Goal: Find specific page/section: Find specific page/section

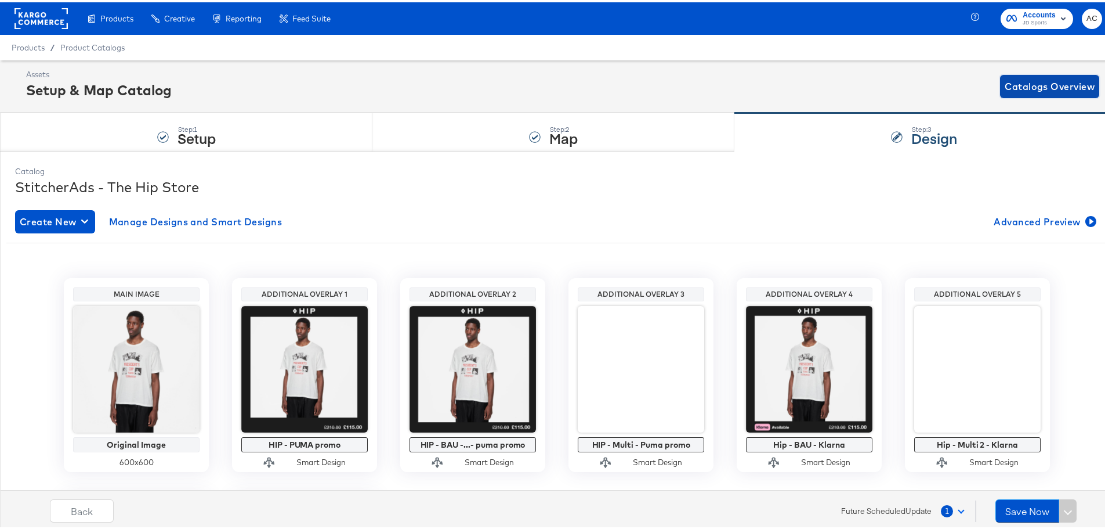
click at [1030, 84] on span "Catalogs Overview" at bounding box center [1050, 84] width 90 height 16
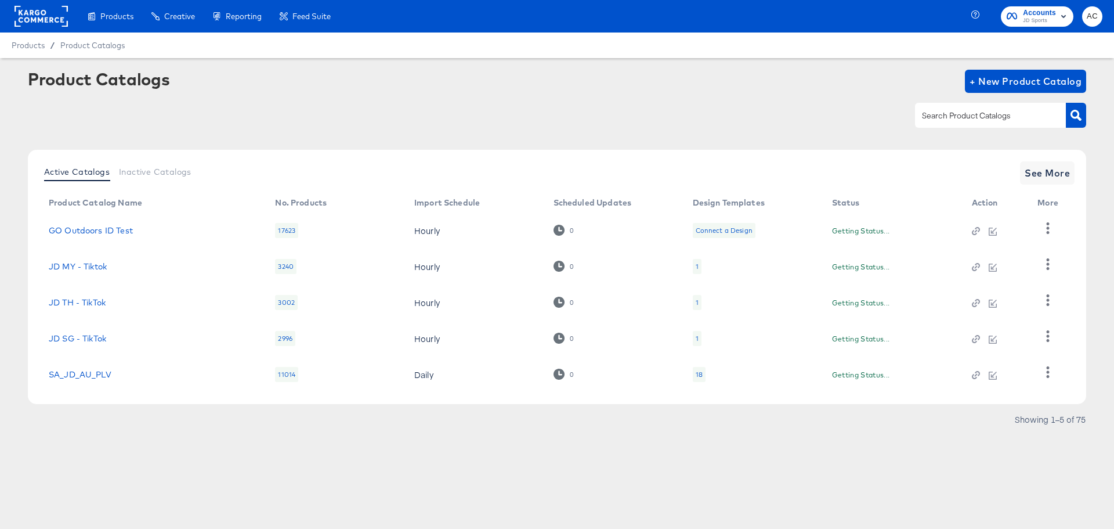
click at [969, 117] on input "text" at bounding box center [982, 115] width 124 height 13
type input "hip"
click at [1082, 112] on button "button" at bounding box center [1076, 115] width 20 height 25
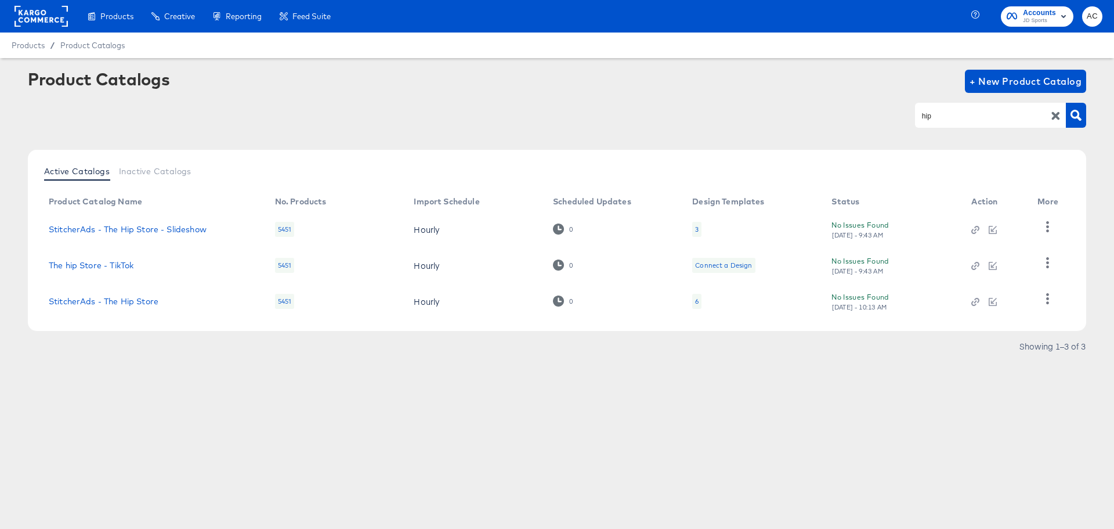
click at [153, 307] on td "StitcherAds - The Hip Store" at bounding box center [152, 301] width 226 height 36
click at [144, 300] on link "StitcherAds - The Hip Store" at bounding box center [104, 300] width 110 height 9
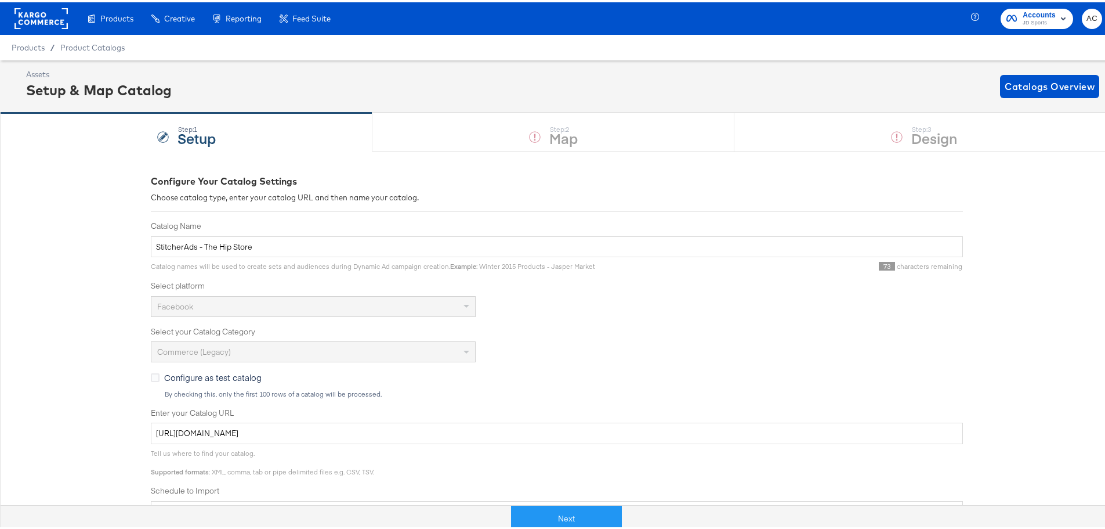
scroll to position [196, 0]
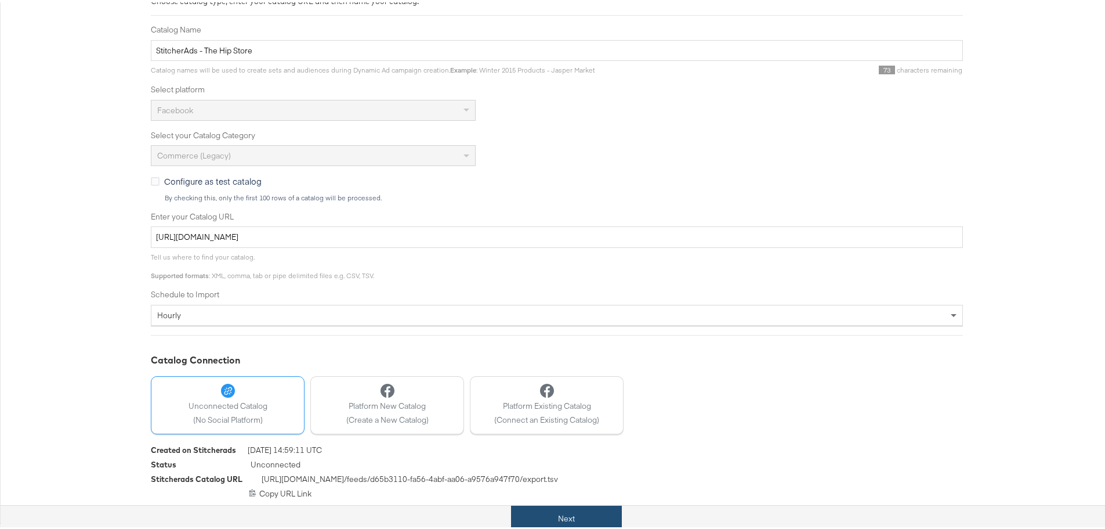
click at [585, 511] on button "Next" at bounding box center [566, 516] width 111 height 26
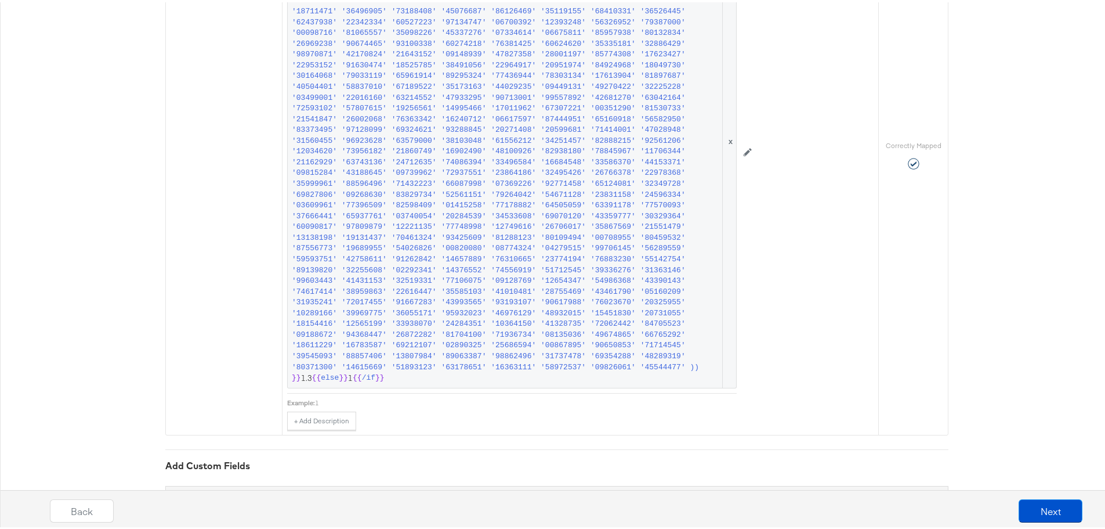
scroll to position [2072, 0]
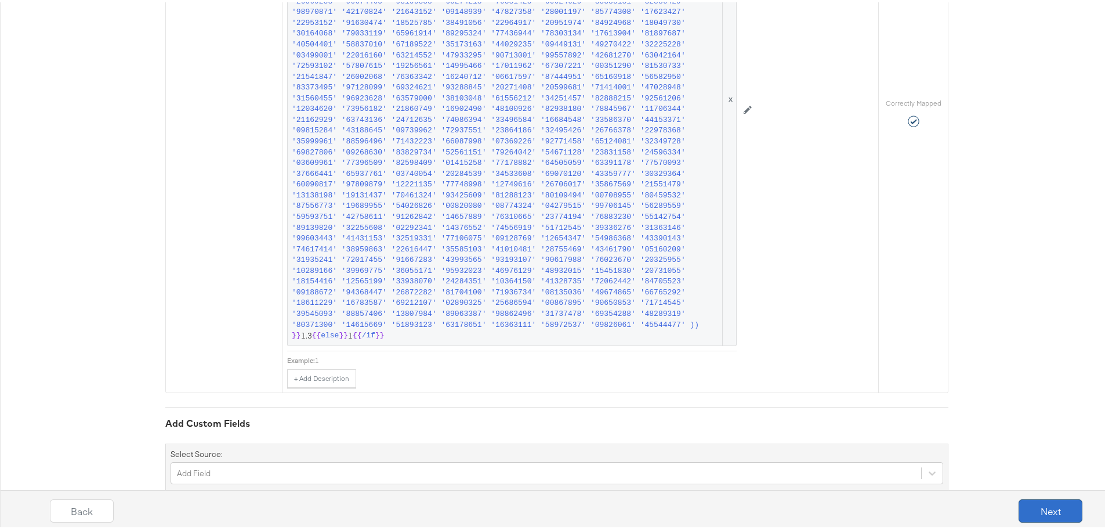
click at [1024, 515] on button "Next" at bounding box center [1051, 508] width 64 height 23
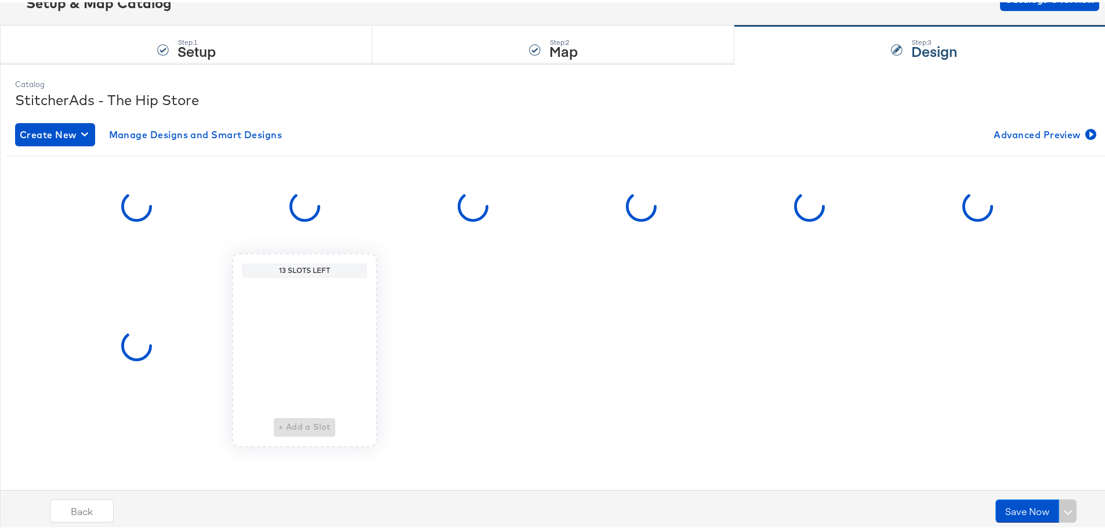
scroll to position [0, 0]
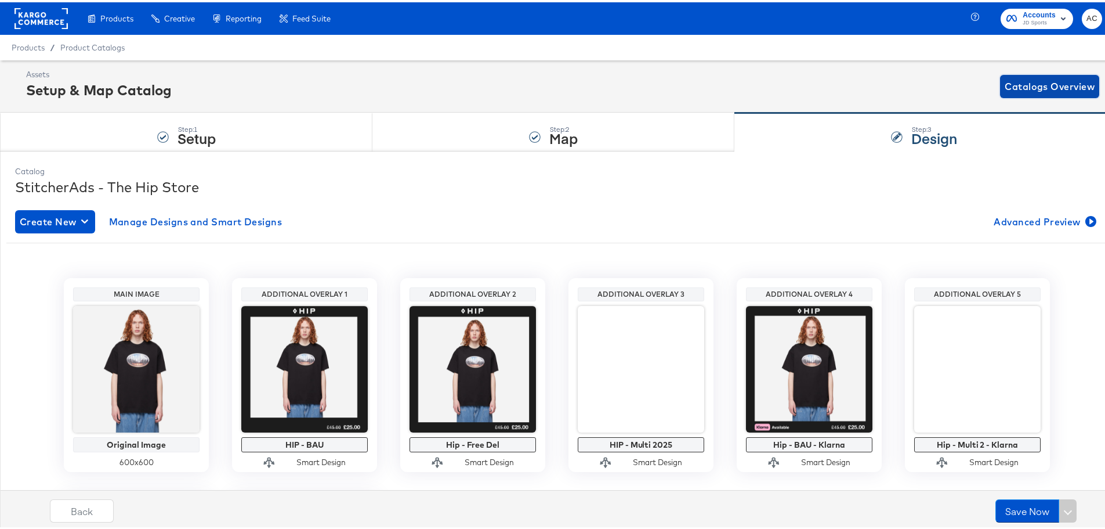
click at [1066, 82] on span "Catalogs Overview" at bounding box center [1050, 84] width 90 height 16
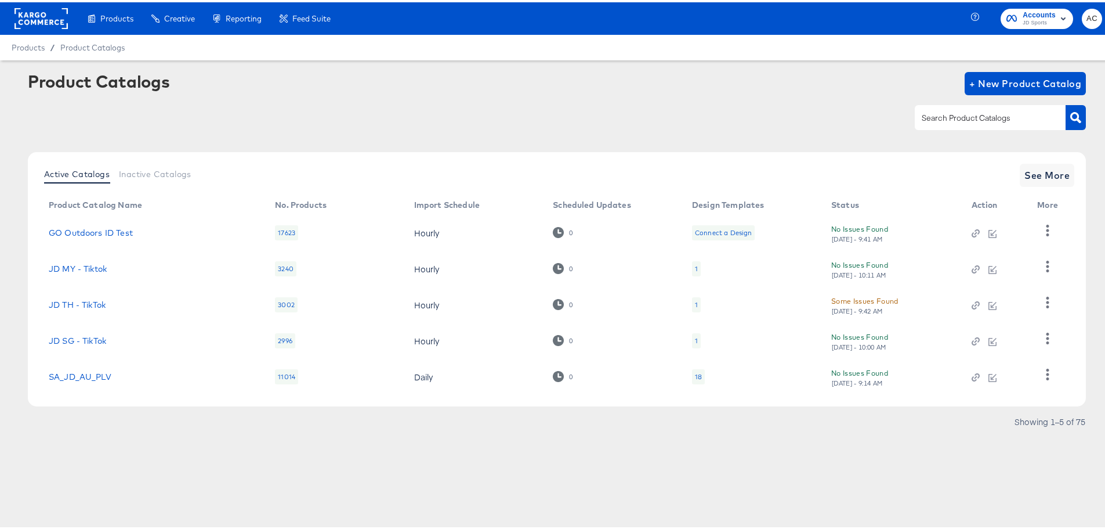
click at [946, 115] on input "text" at bounding box center [982, 115] width 124 height 13
type input "size"
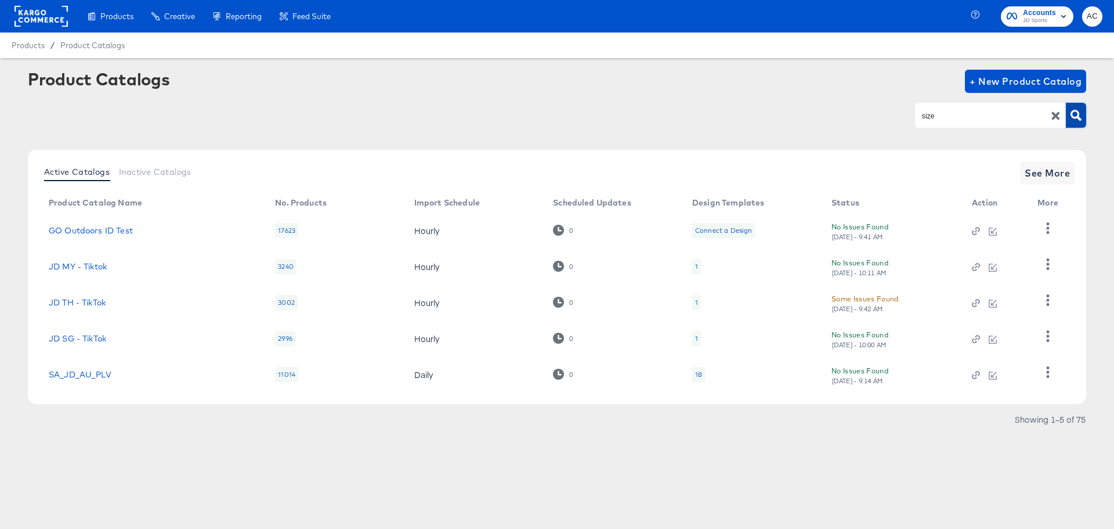
click at [1069, 113] on button "button" at bounding box center [1076, 115] width 20 height 25
click at [1027, 172] on span "See More" at bounding box center [1047, 173] width 45 height 16
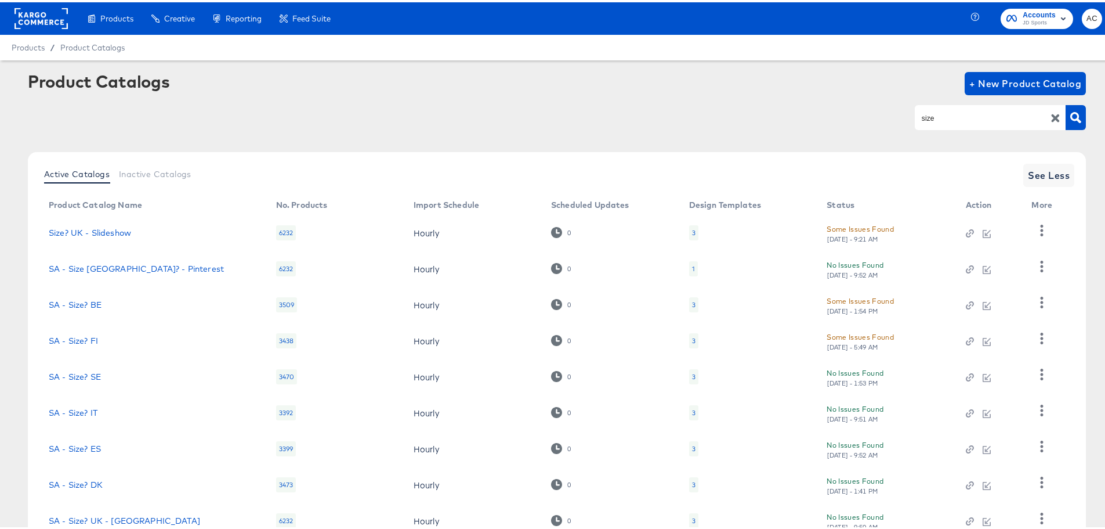
scroll to position [103, 0]
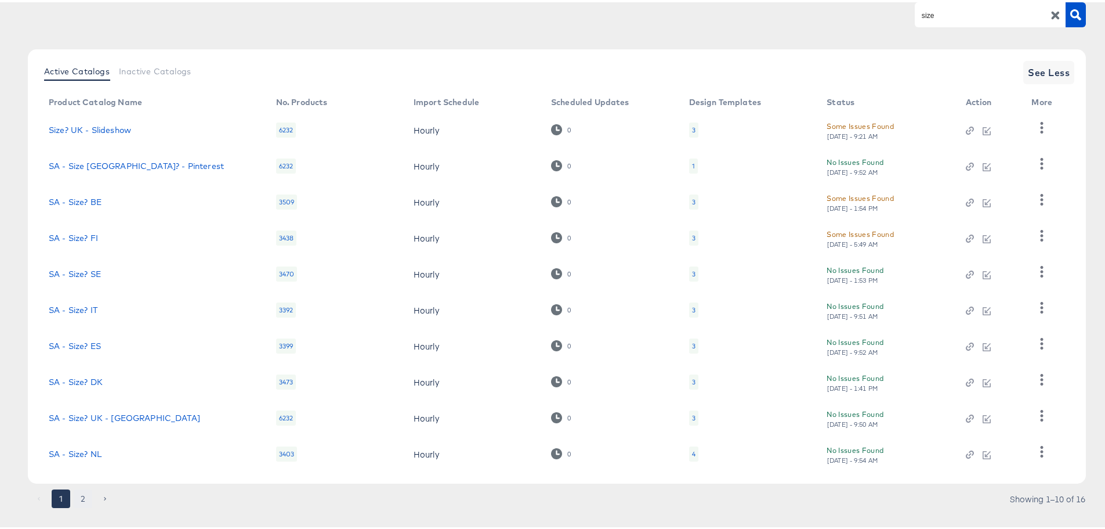
click at [79, 497] on button "2" at bounding box center [83, 496] width 19 height 19
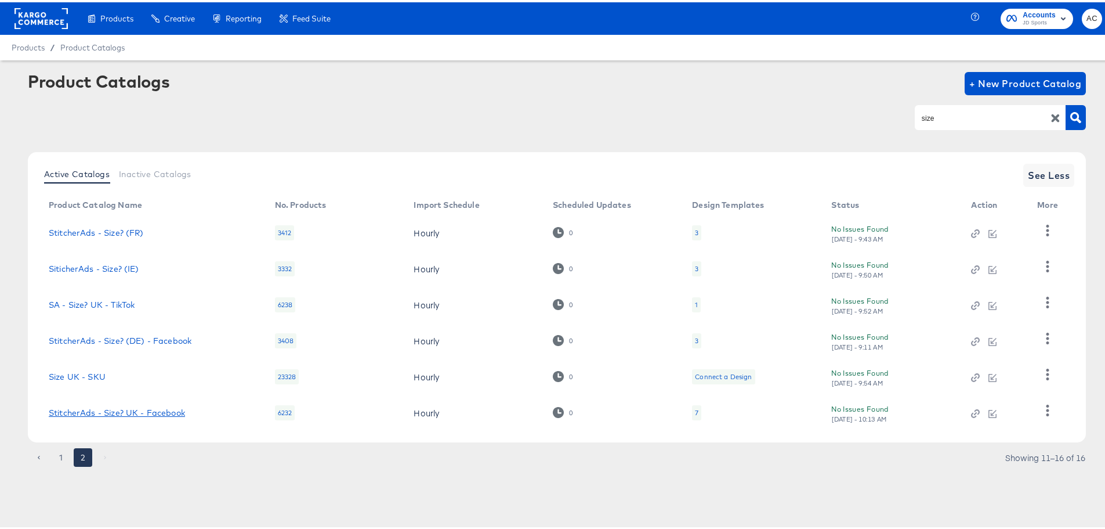
drag, startPoint x: 93, startPoint y: 410, endPoint x: 468, endPoint y: 312, distance: 386.7
click at [93, 410] on link "StitcherAds - Size? UK - Facebook" at bounding box center [117, 410] width 136 height 9
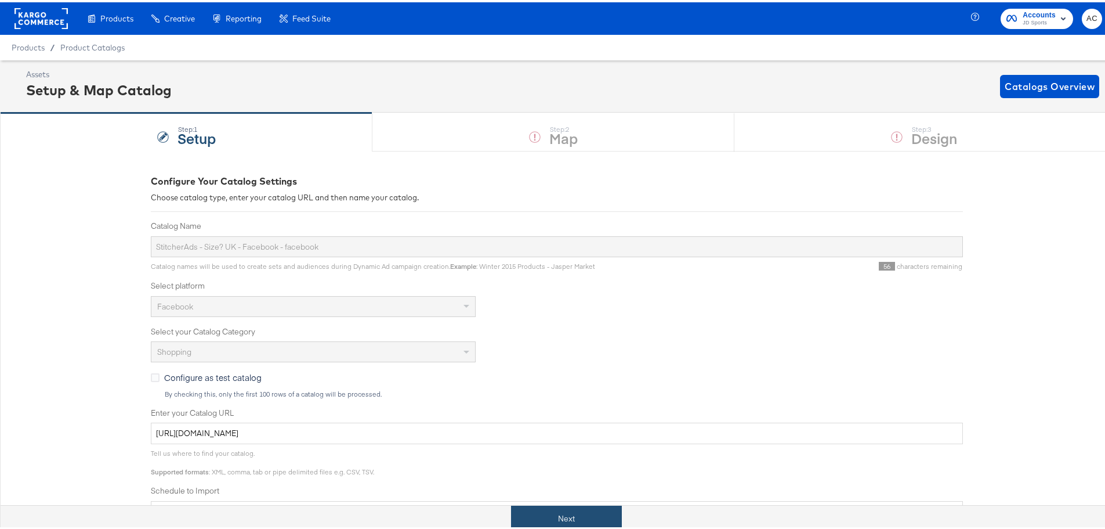
click at [601, 511] on button "Next" at bounding box center [566, 516] width 111 height 26
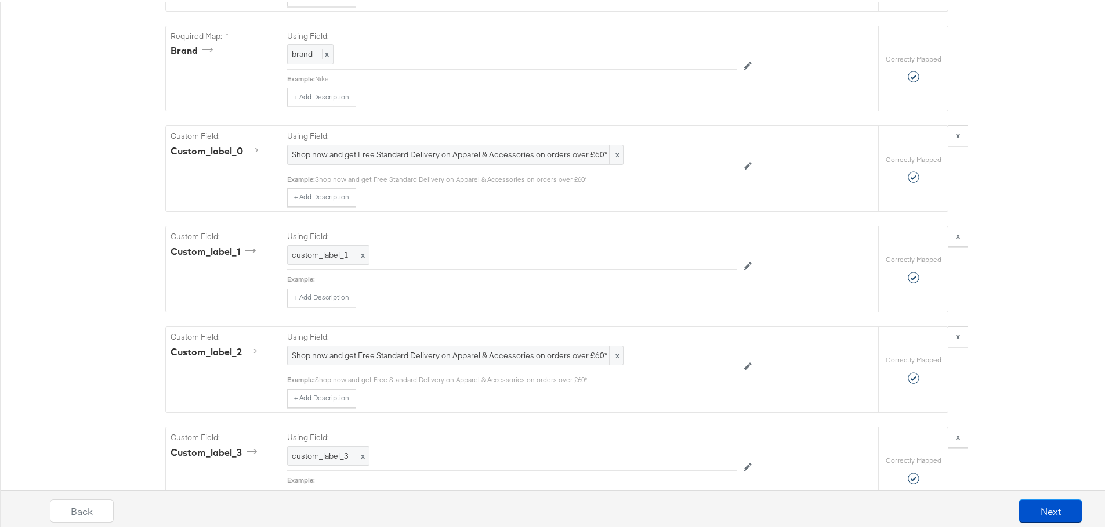
scroll to position [1189, 0]
click at [1044, 507] on button "Next" at bounding box center [1051, 508] width 64 height 23
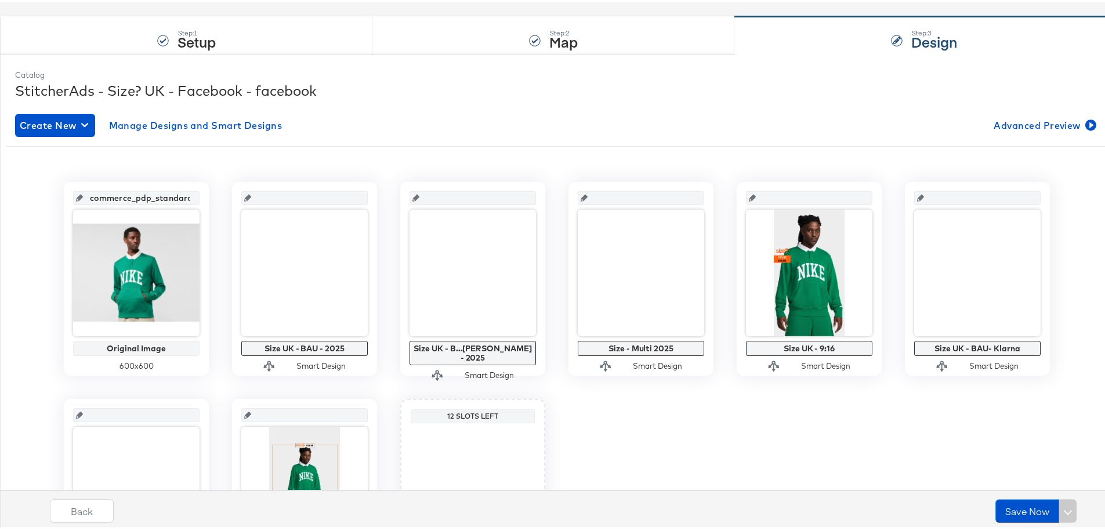
scroll to position [0, 0]
